Goal: Answer question/provide support

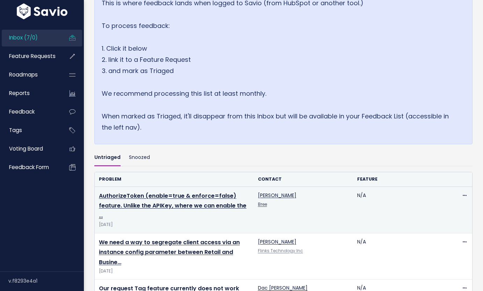
scroll to position [122, 0]
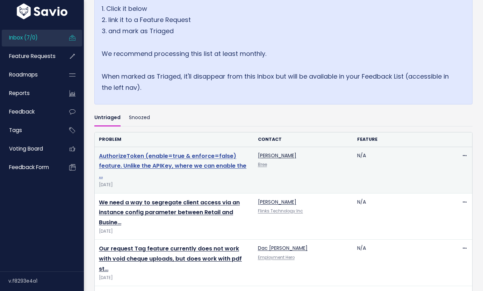
click at [202, 165] on link "AuthorizeToken (enable=true & enforce=false) feature. Unlike the APIKey, where …" at bounding box center [172, 166] width 147 height 28
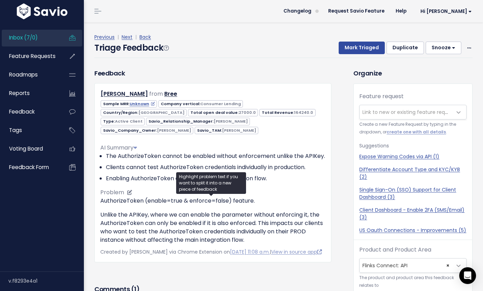
scroll to position [9, 0]
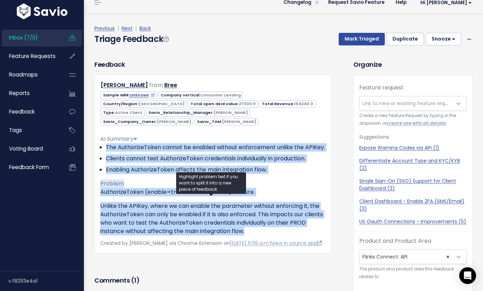
drag, startPoint x: 270, startPoint y: 243, endPoint x: 98, endPoint y: 148, distance: 196.3
click at [98, 148] on div "Ben V from Bree Unknown Canada" at bounding box center [212, 163] width 237 height 179
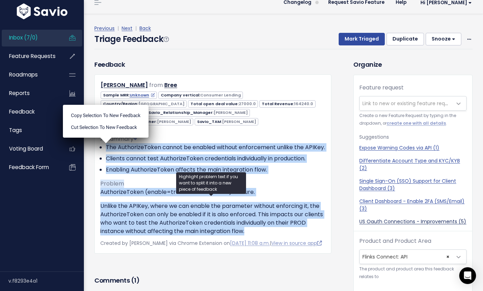
copy div "The AuthorizeToken cannot be enabled without enforcement unlike the APIKey. Cli…"
